Goal: Information Seeking & Learning: Find specific fact

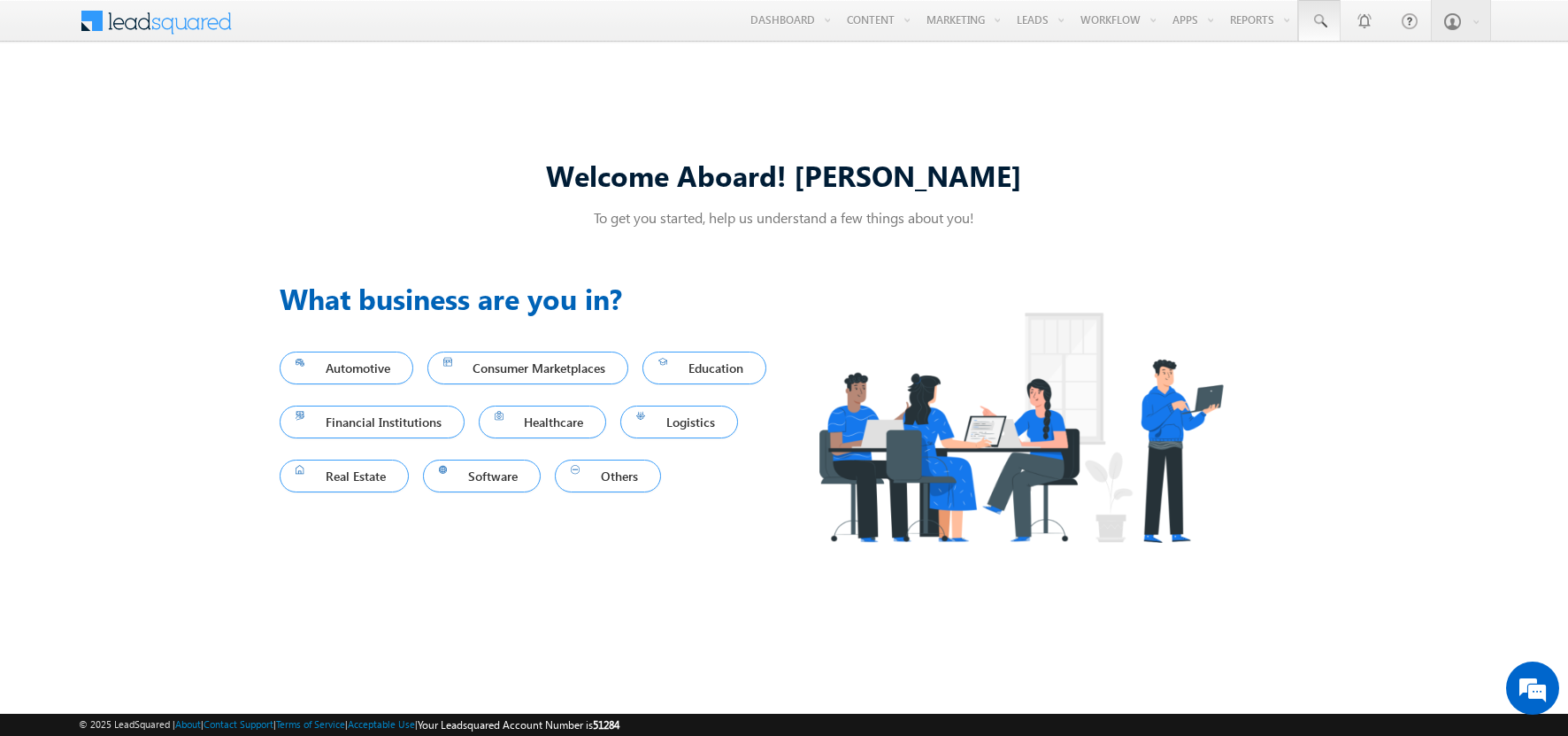
click at [1320, 22] on span at bounding box center [1320, 22] width 18 height 18
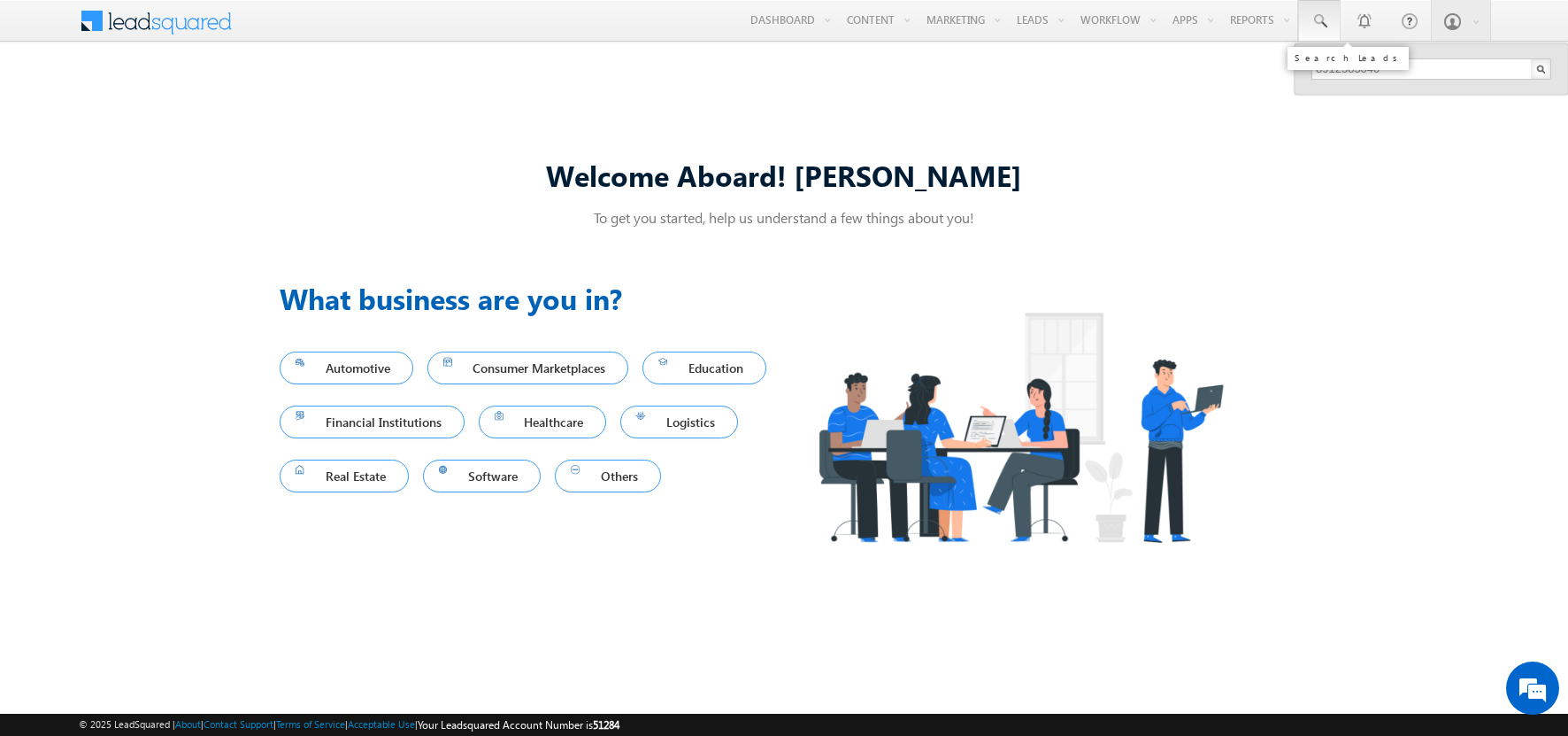
type input "8912585040"
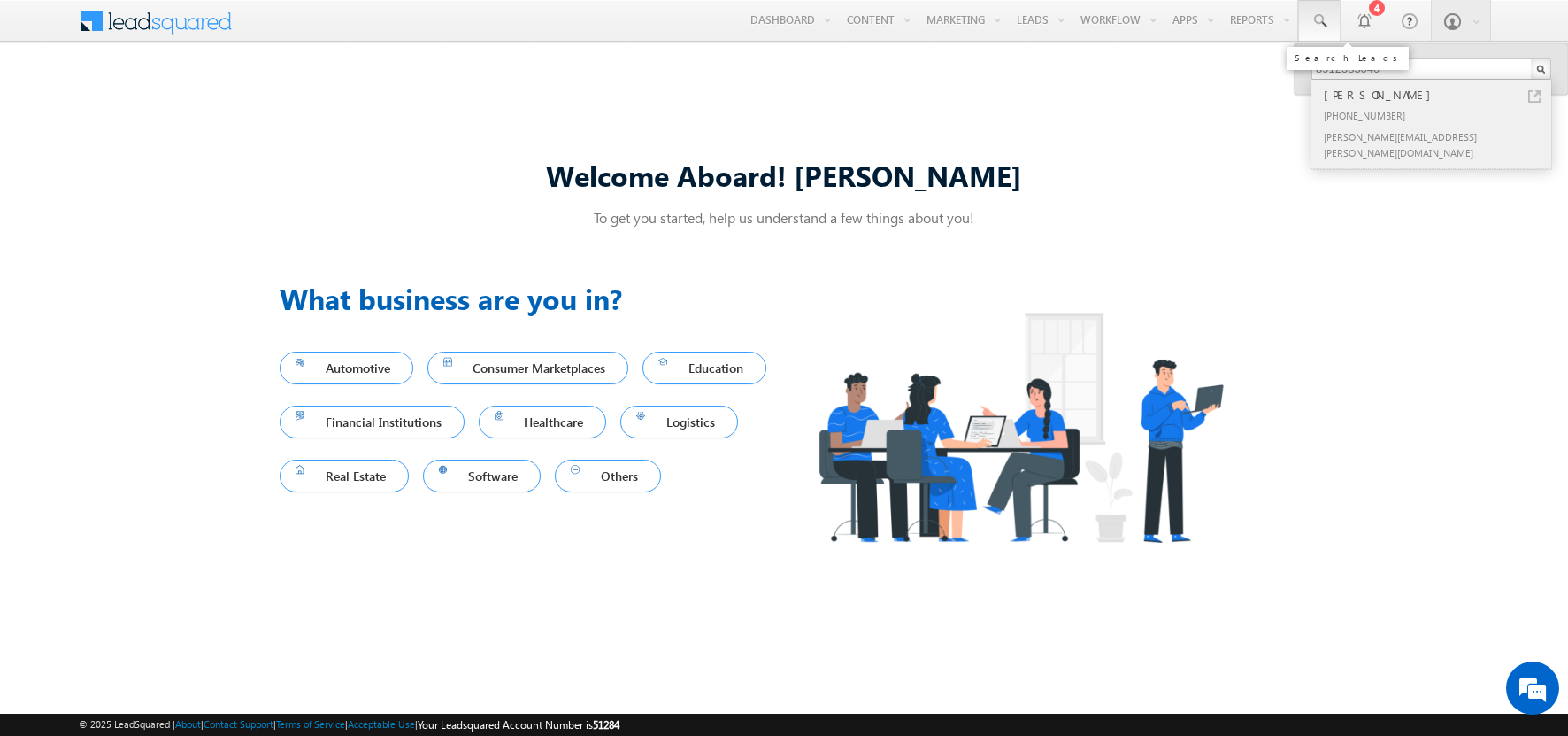
click at [1439, 95] on div "[PERSON_NAME]" at bounding box center [1439, 95] width 237 height 20
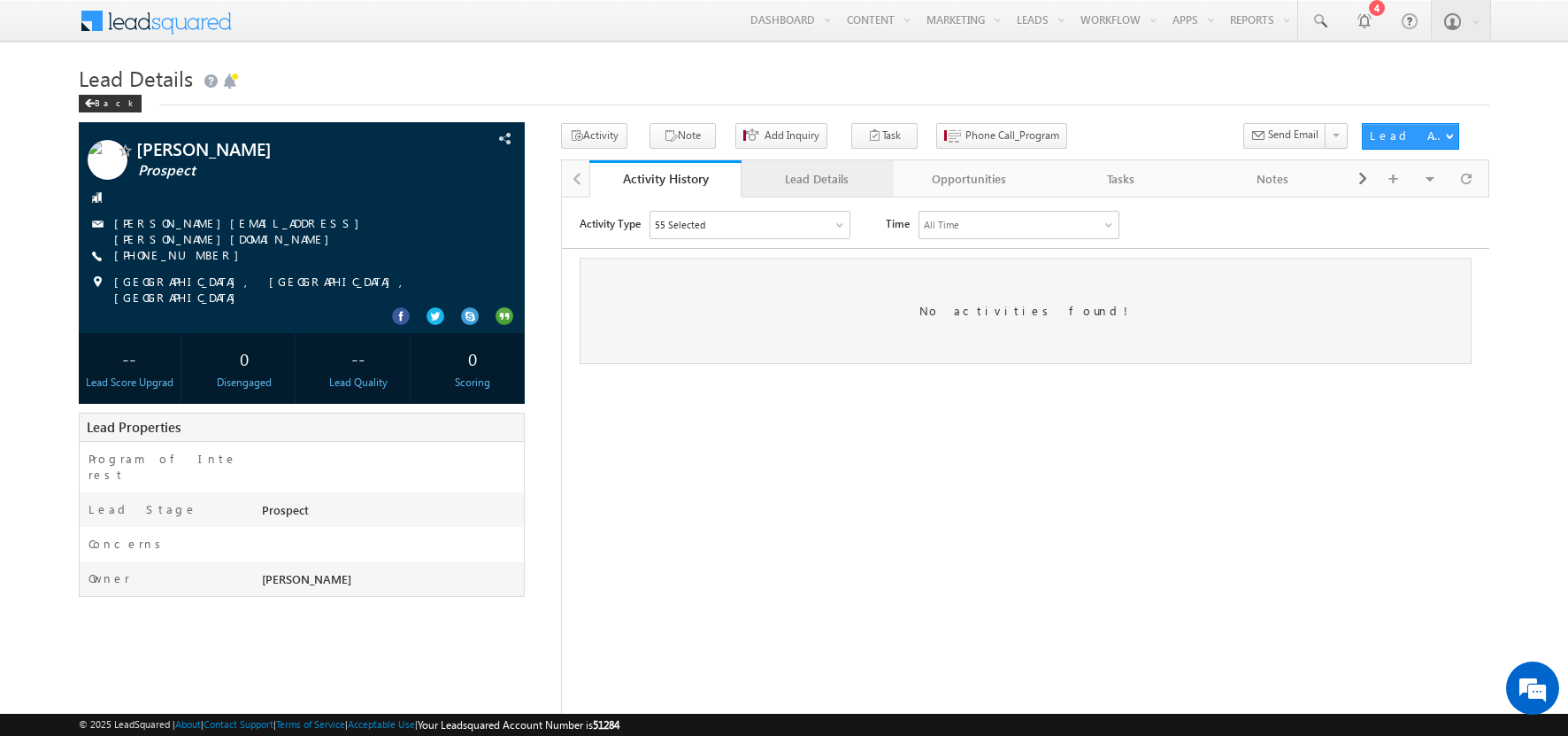
click at [816, 179] on div "Lead Details" at bounding box center [817, 179] width 122 height 22
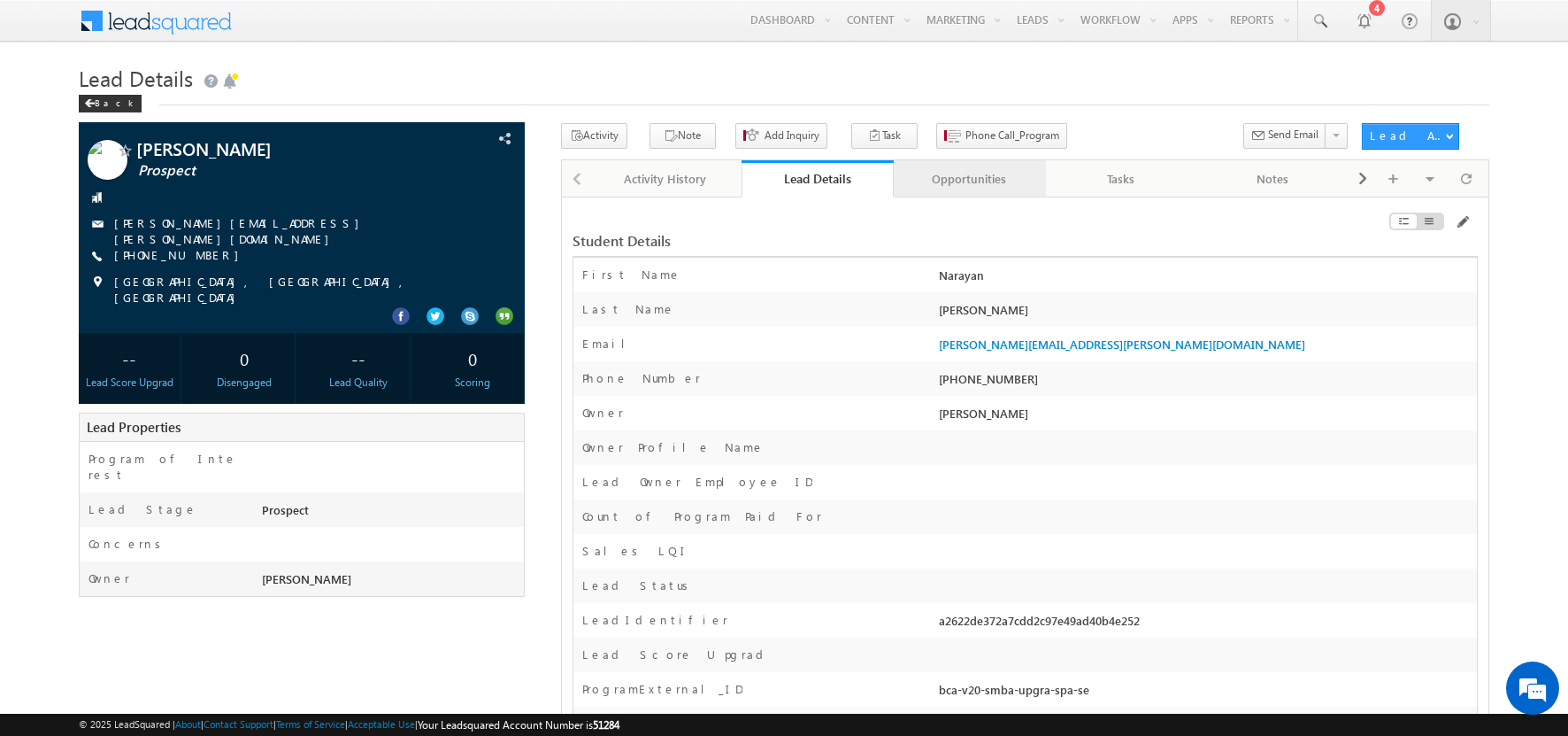
click at [968, 179] on div "Opportunities" at bounding box center [969, 179] width 122 height 22
